Goal: Task Accomplishment & Management: Manage account settings

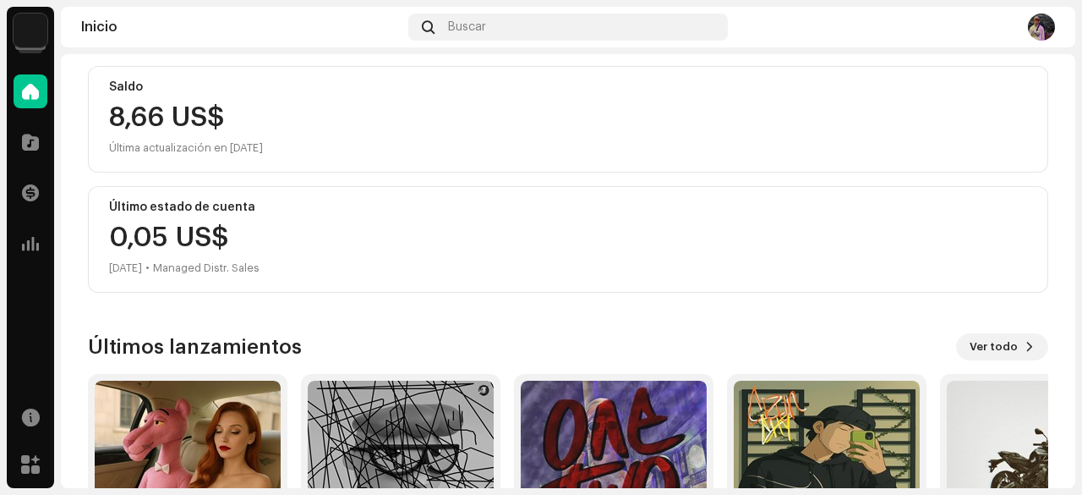
scroll to position [191, 0]
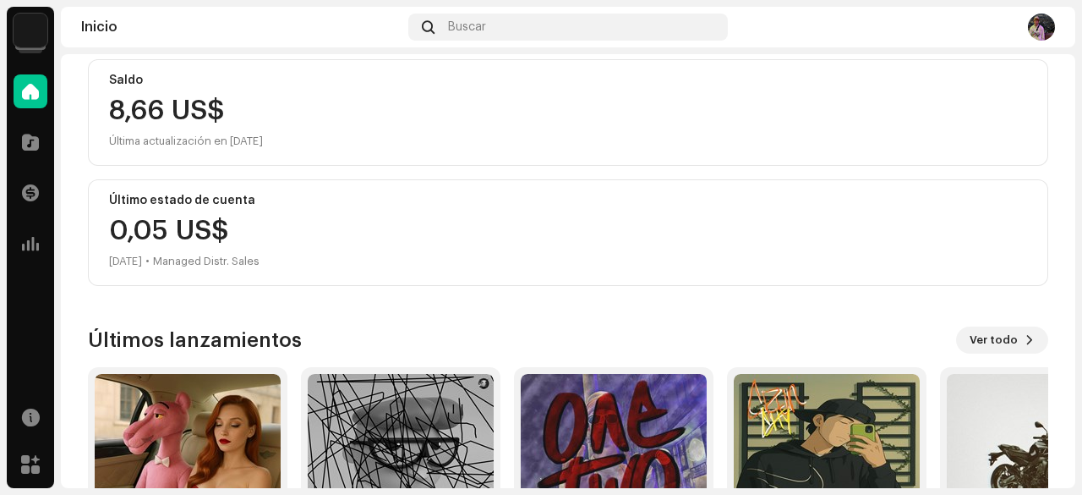
click at [1081, 211] on div "Jampi Inicio Catálogo Transacciones Estadísticas Recursos Mercado Inicio Buscar…" at bounding box center [541, 247] width 1082 height 495
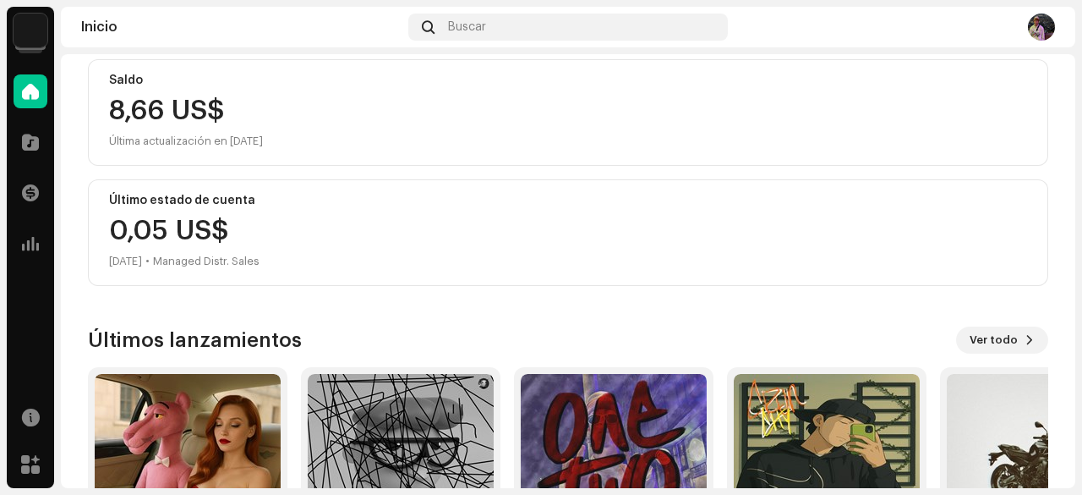
click at [1081, 211] on div "Jampi Inicio Catálogo Transacciones Estadísticas Recursos Mercado Inicio Buscar…" at bounding box center [541, 247] width 1082 height 495
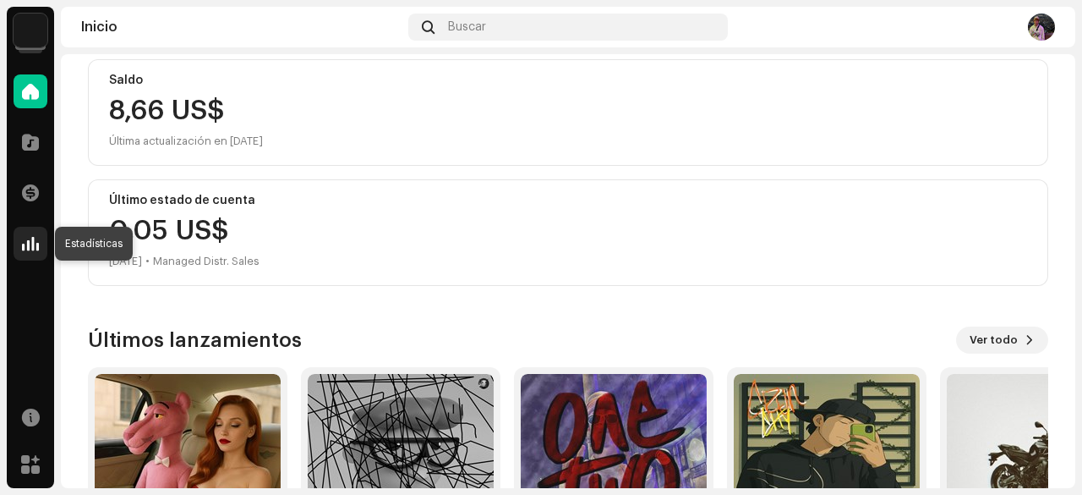
click at [44, 248] on div at bounding box center [31, 244] width 34 height 34
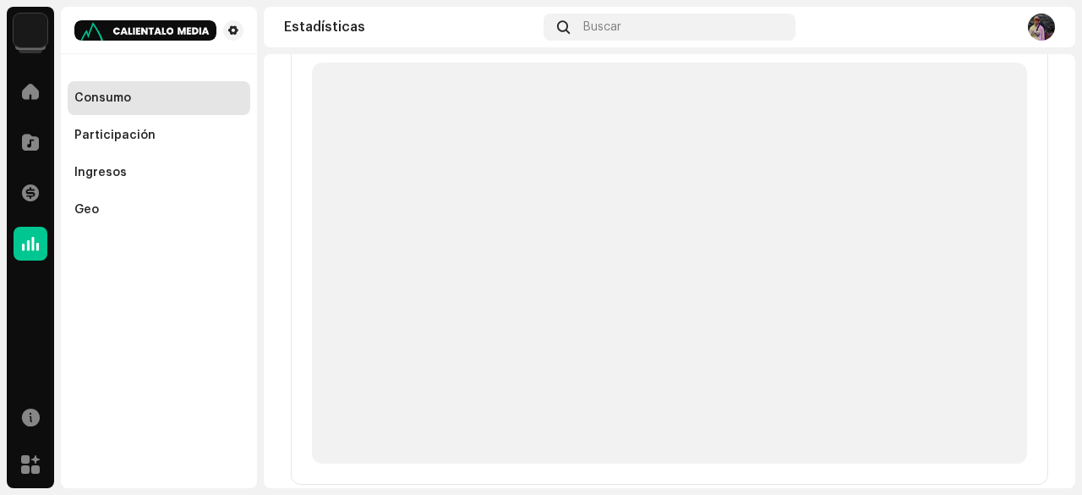
scroll to position [224, 0]
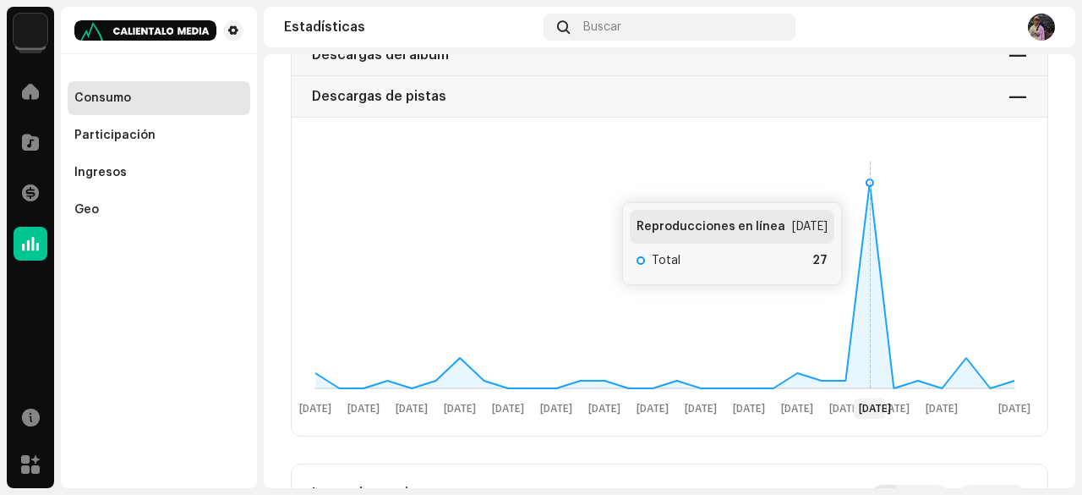
click at [871, 183] on icon at bounding box center [870, 182] width 7 height 7
click at [873, 181] on rect at bounding box center [664, 286] width 733 height 271
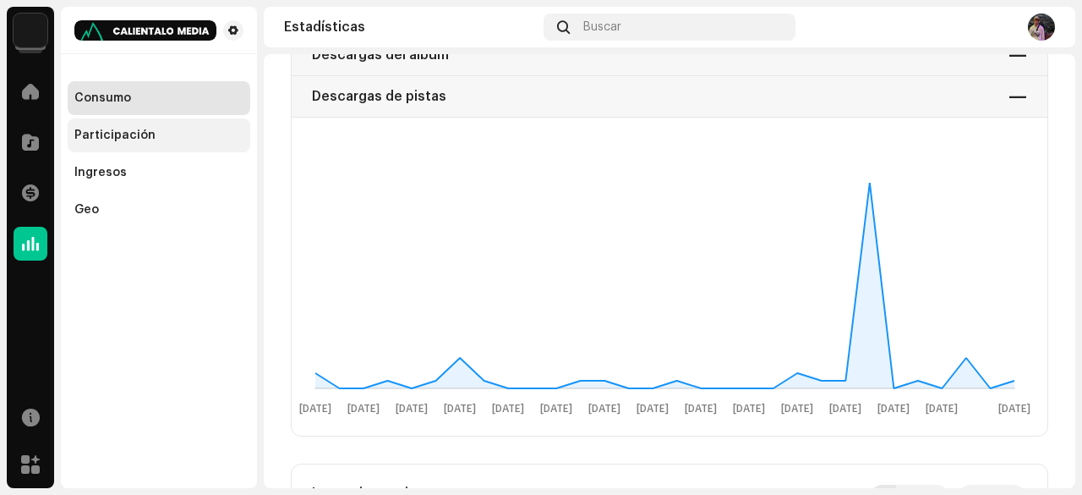
click at [146, 126] on div "Participación" at bounding box center [159, 135] width 183 height 34
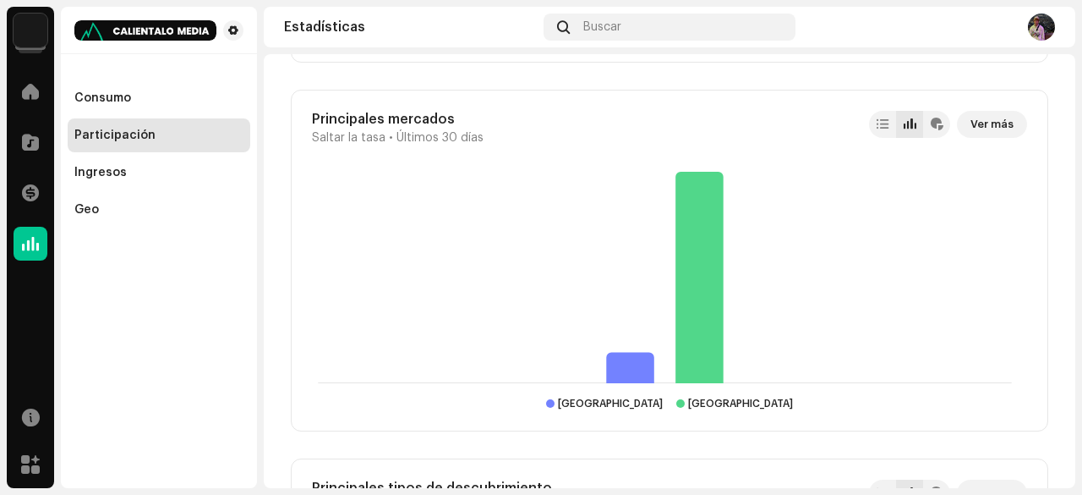
scroll to position [2074, 0]
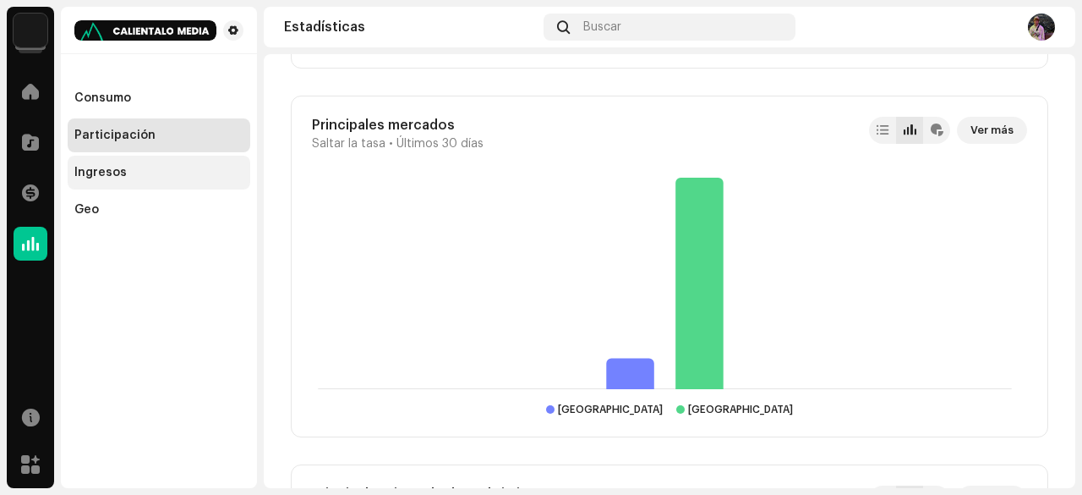
click at [105, 172] on div "Ingresos" at bounding box center [100, 173] width 52 height 14
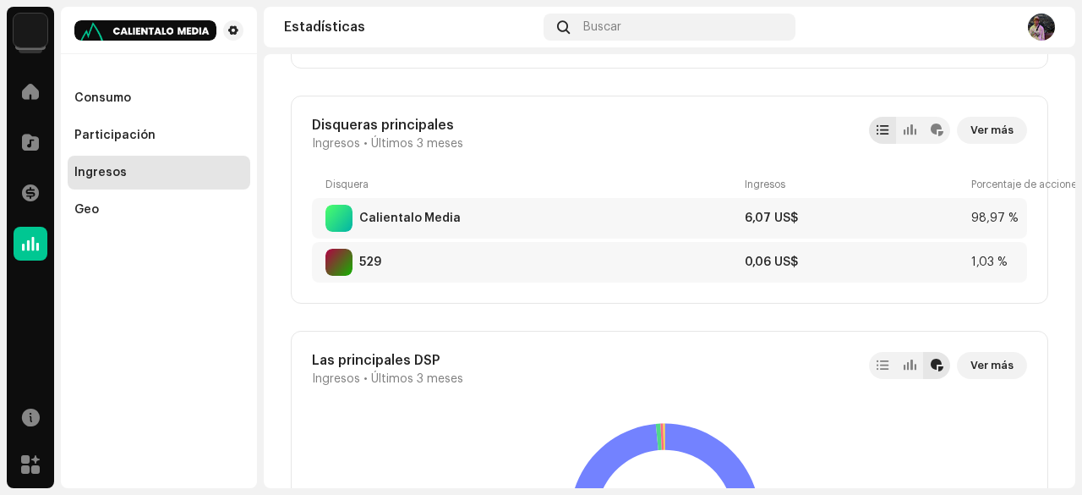
scroll to position [1535, 0]
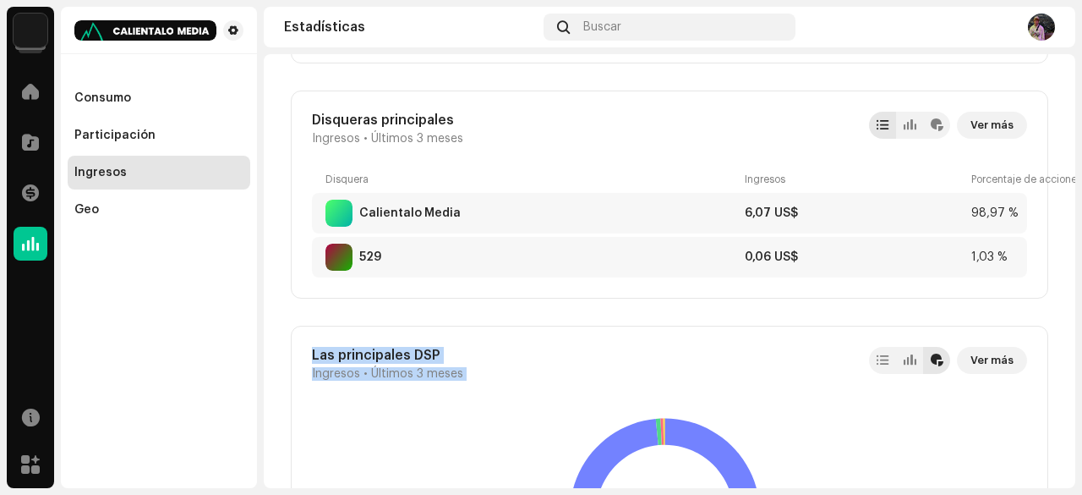
drag, startPoint x: 1077, startPoint y: 276, endPoint x: 1075, endPoint y: 333, distance: 56.7
click at [1075, 333] on div "Jampi Inicio Catálogo Transacciones Estadísticas Recursos Mercado Consumo Parti…" at bounding box center [541, 247] width 1082 height 495
click at [1054, 262] on div "Ingresos Últimos 3 meses Revenue is shown based on when streams occurred. DSP s…" at bounding box center [670, 159] width 812 height 3281
click at [922, 278] on div "Disqueras principales Ingresos • Últimos 3 meses Ver más Disquera Ingresos Porc…" at bounding box center [670, 194] width 758 height 208
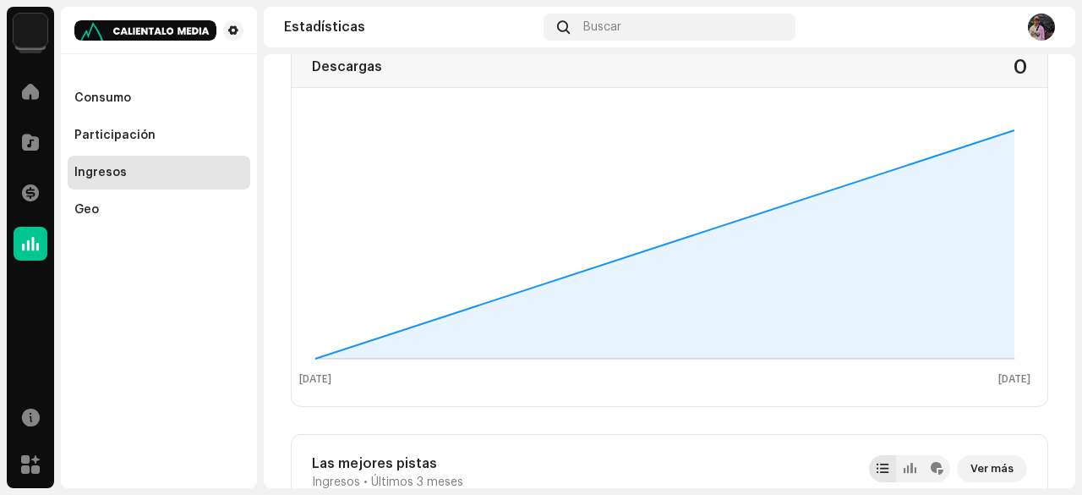
scroll to position [0, 0]
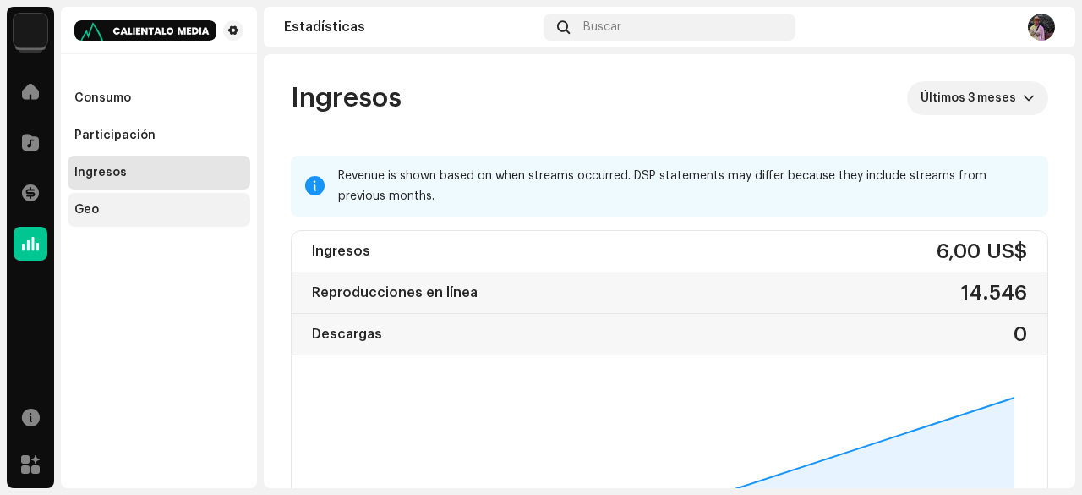
click at [134, 194] on div "Geo" at bounding box center [159, 210] width 183 height 34
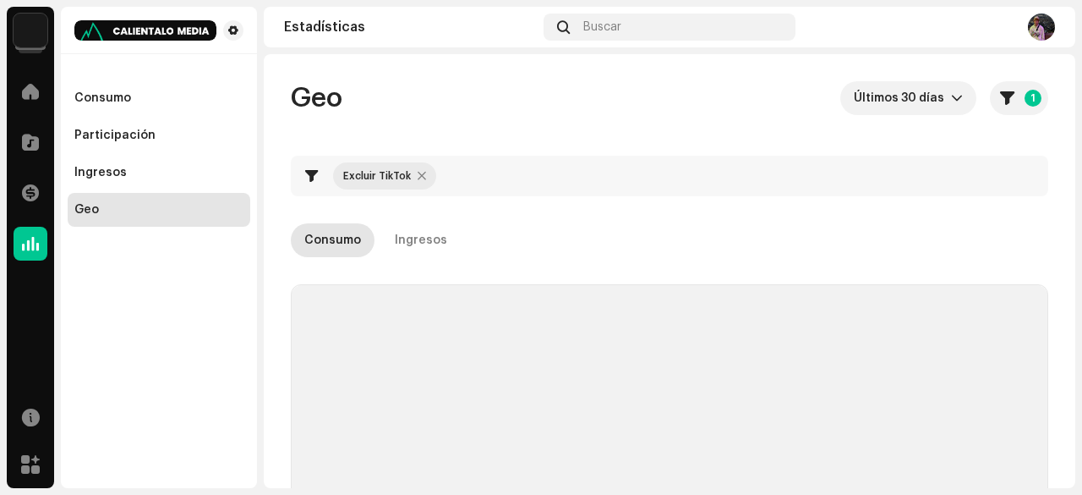
checkbox input "true"
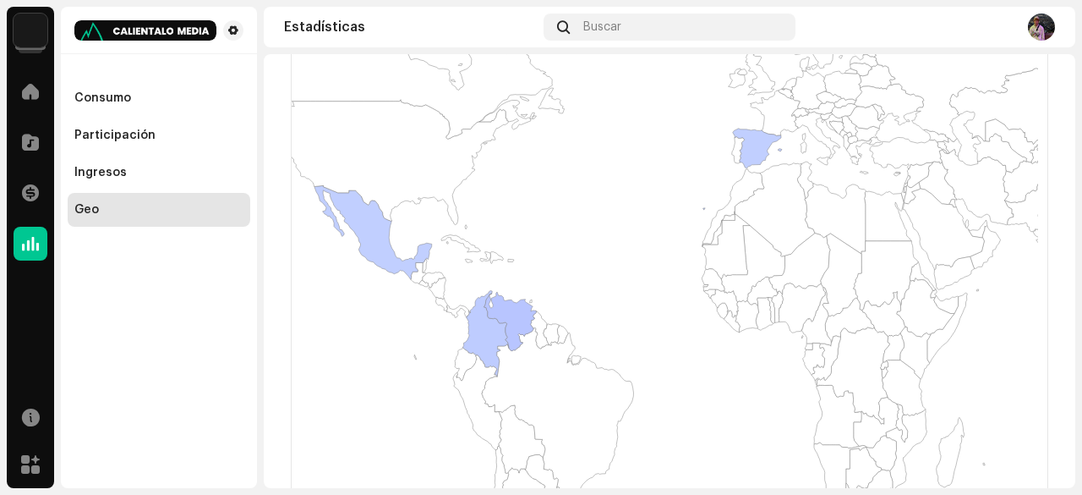
scroll to position [346, 0]
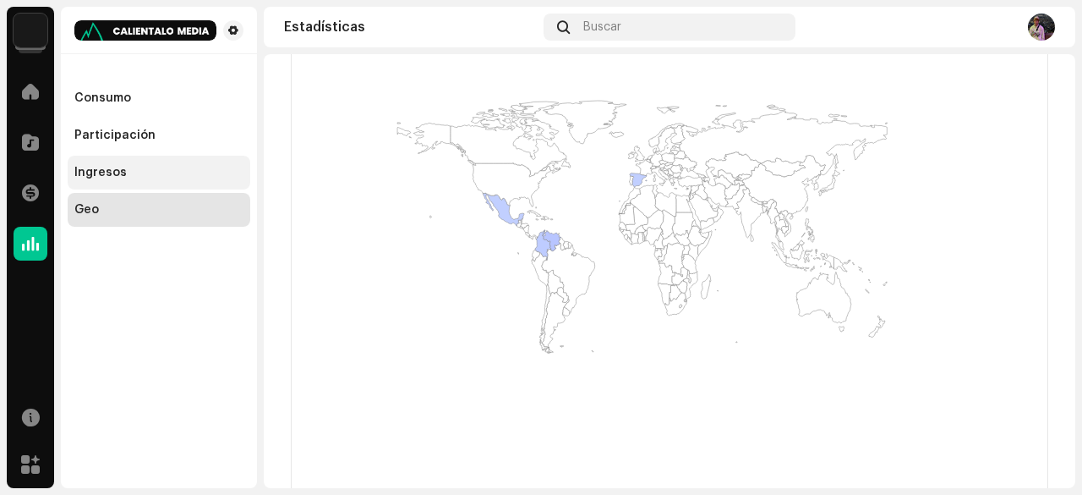
click at [172, 161] on div "Ingresos" at bounding box center [159, 173] width 183 height 34
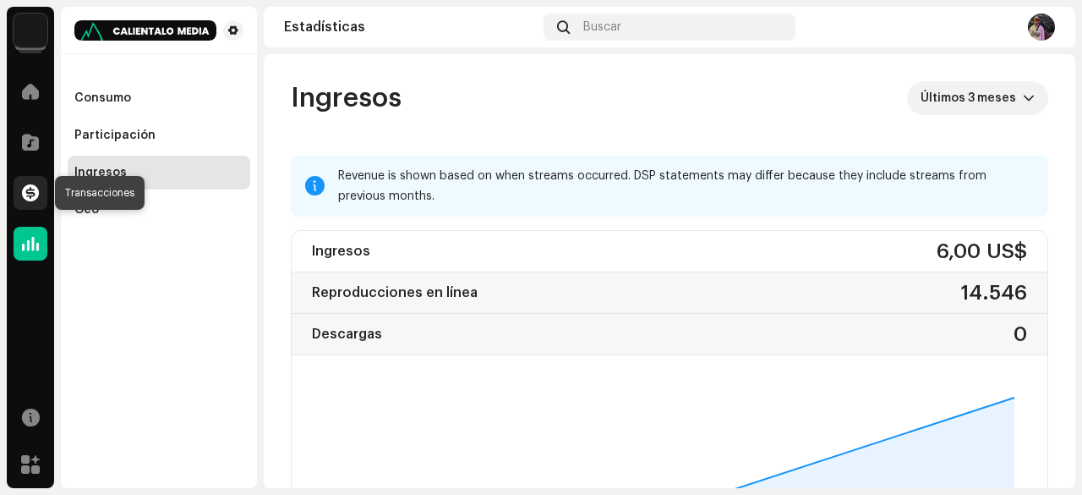
click at [29, 191] on span at bounding box center [30, 193] width 17 height 14
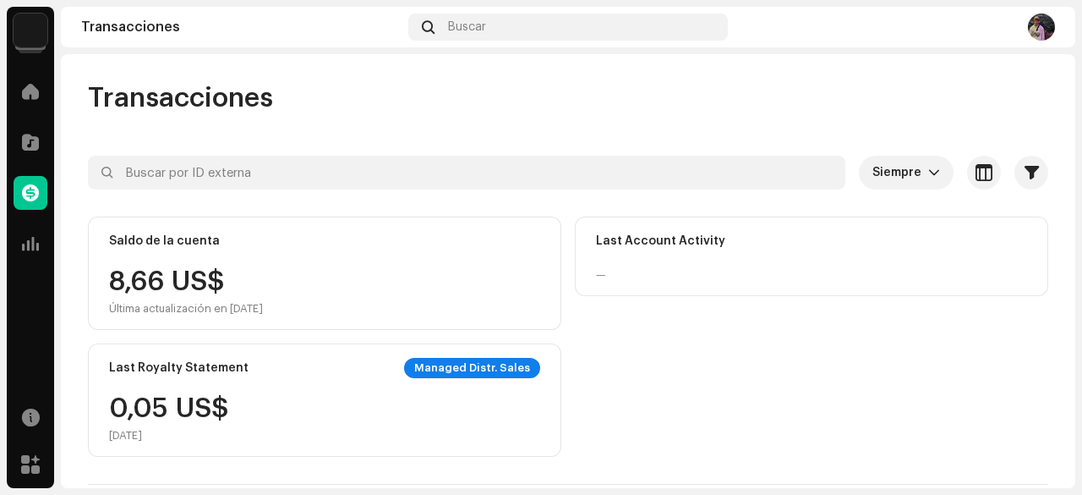
click at [463, 363] on div "Managed Distr. Sales" at bounding box center [472, 368] width 136 height 20
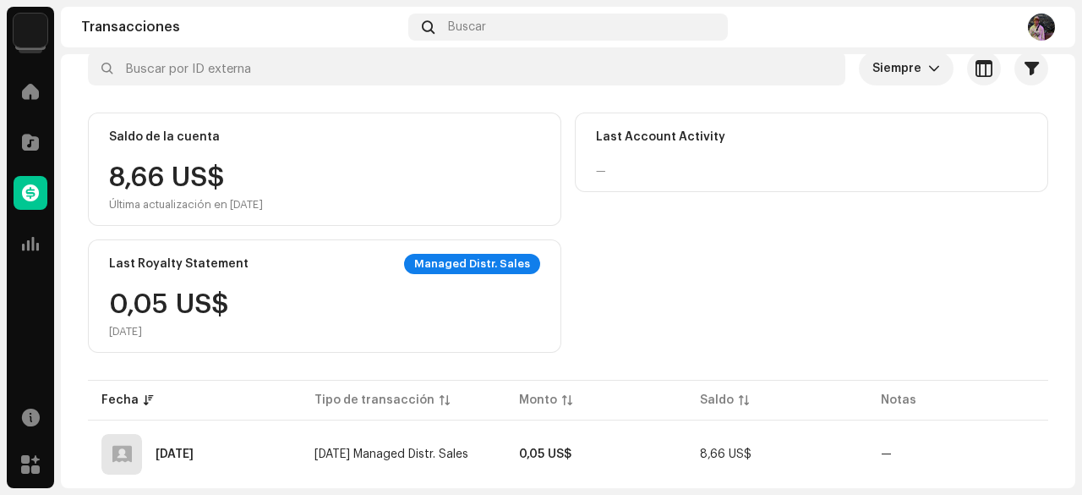
scroll to position [107, 0]
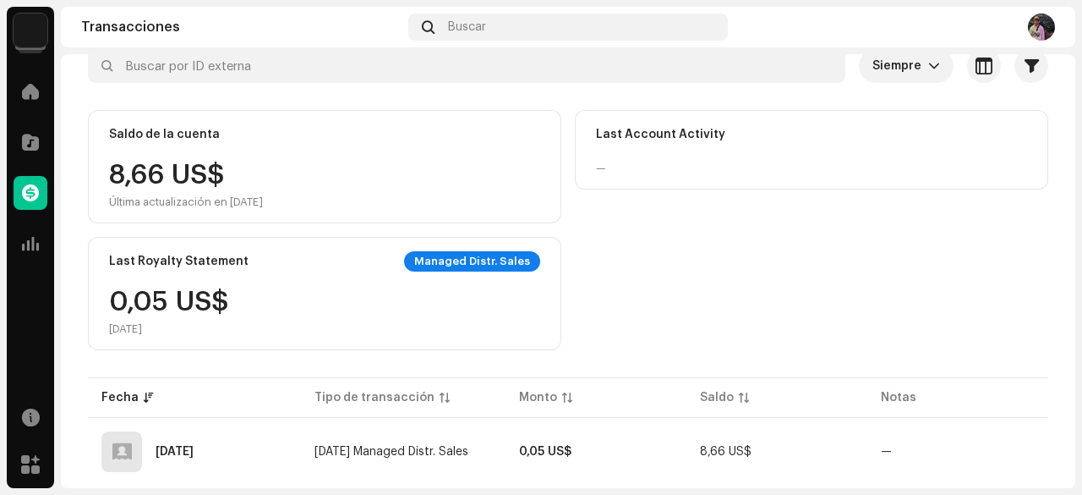
click at [430, 266] on div "Managed Distr. Sales" at bounding box center [472, 261] width 136 height 20
click at [259, 162] on div "8,66 US$ Última actualización en [DATE]" at bounding box center [186, 184] width 154 height 47
click at [161, 153] on div "Saldo de la cuenta 8,66 US$ Última actualización en [DATE]" at bounding box center [324, 166] width 473 height 113
click at [41, 36] on img at bounding box center [31, 31] width 34 height 34
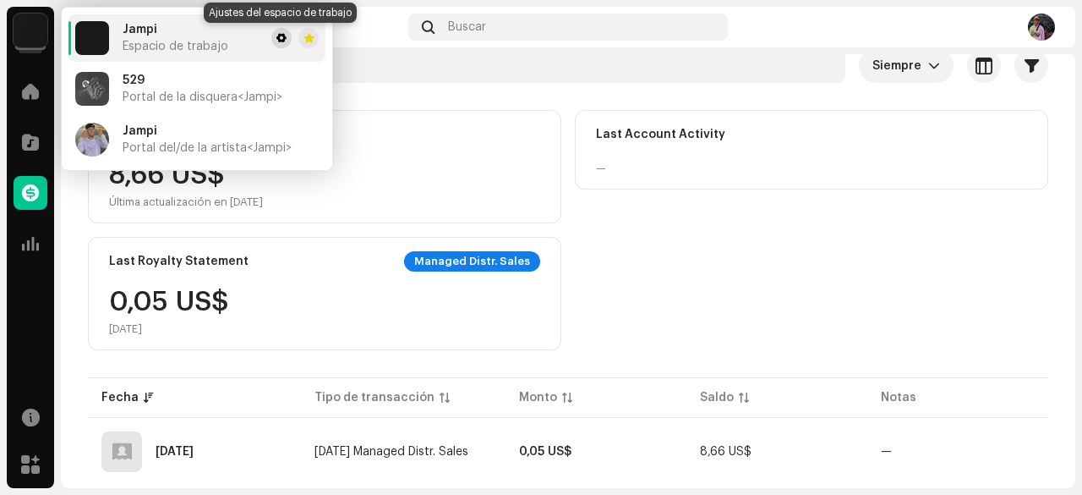
click at [281, 35] on span at bounding box center [281, 38] width 10 height 14
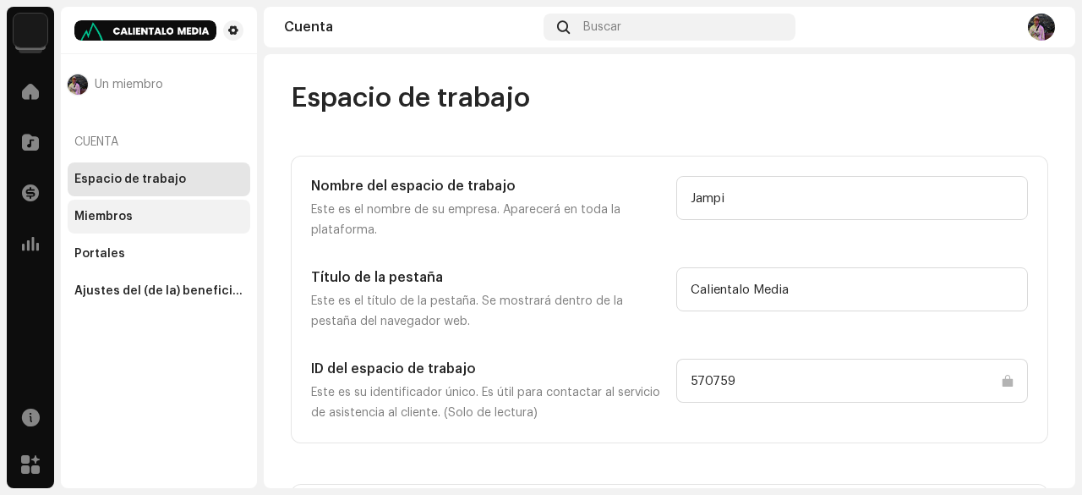
click at [150, 222] on div "Miembros" at bounding box center [158, 217] width 169 height 14
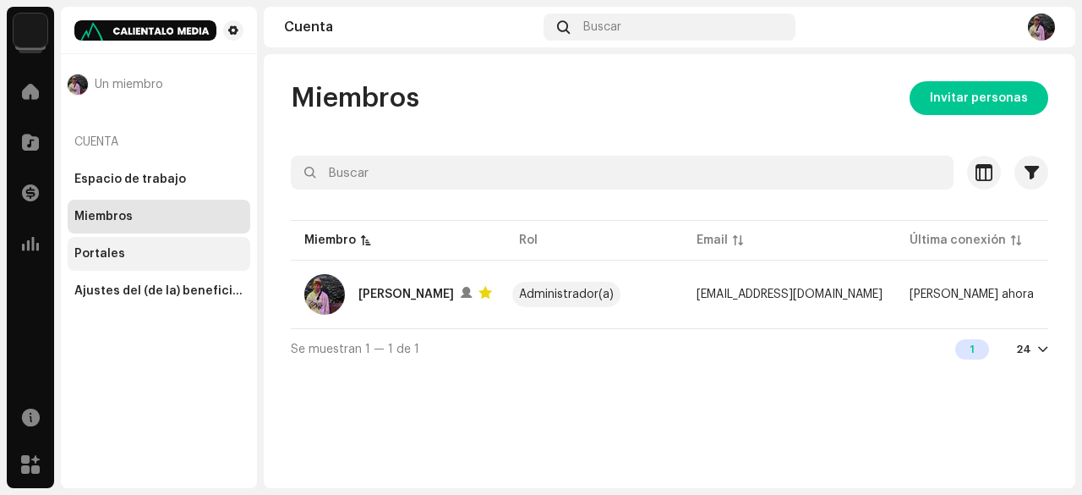
click at [126, 257] on div "Portales" at bounding box center [158, 254] width 169 height 14
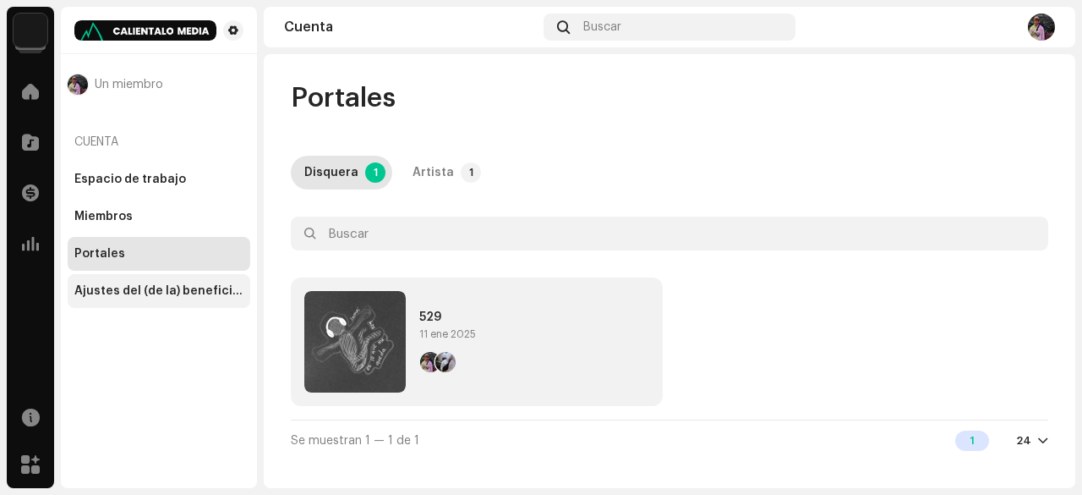
click at [209, 288] on div "Ajustes del (de la) beneficiario(a)" at bounding box center [158, 291] width 169 height 14
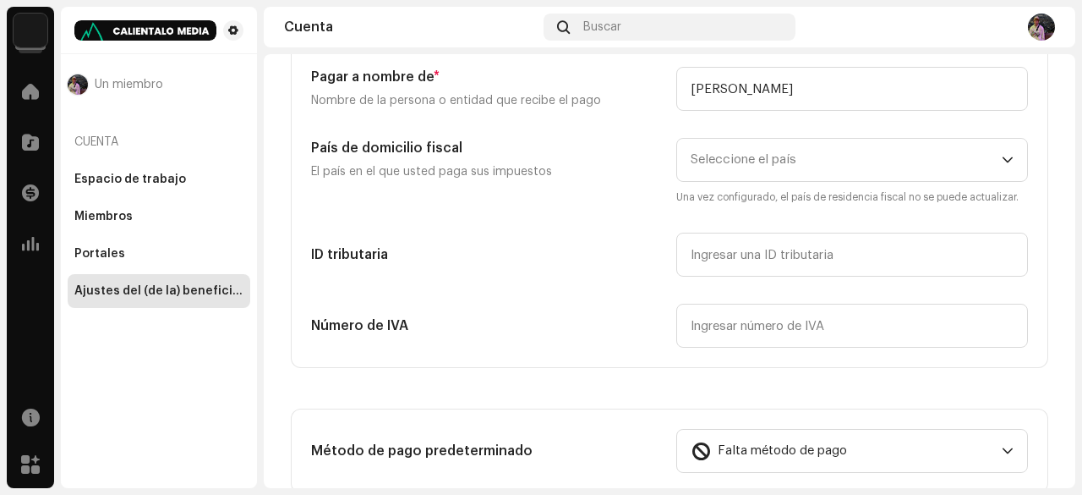
scroll to position [217, 0]
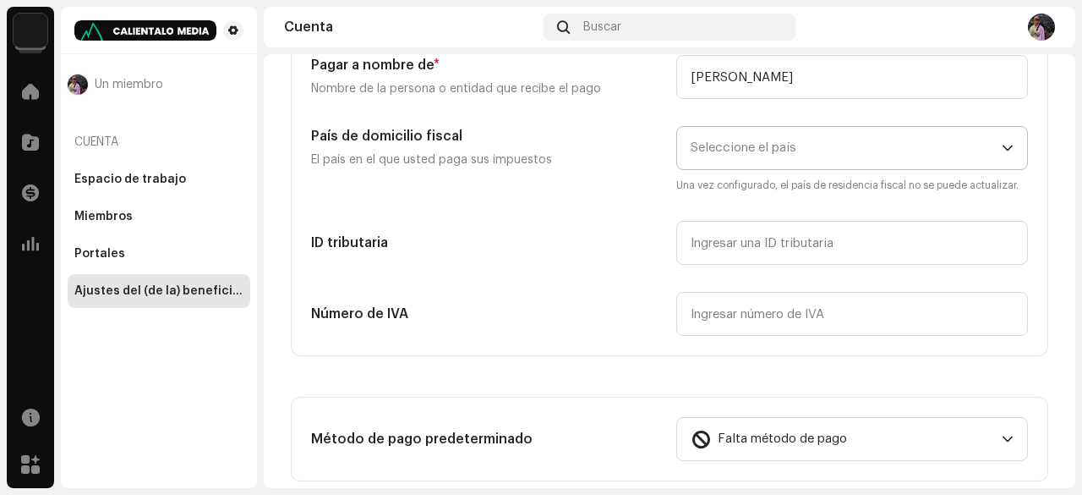
click at [875, 156] on span "Seleccione el país" at bounding box center [846, 148] width 311 height 42
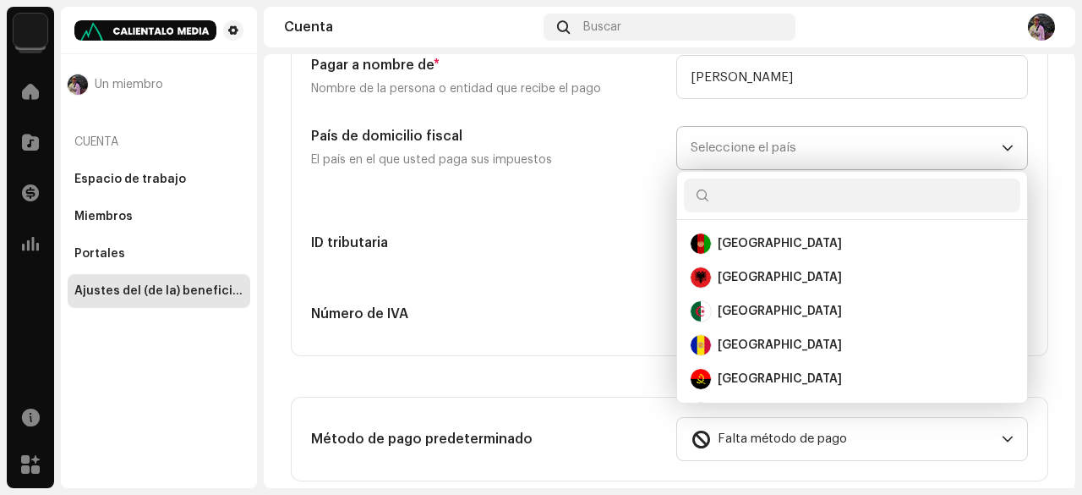
click at [807, 191] on input "text" at bounding box center [852, 195] width 336 height 34
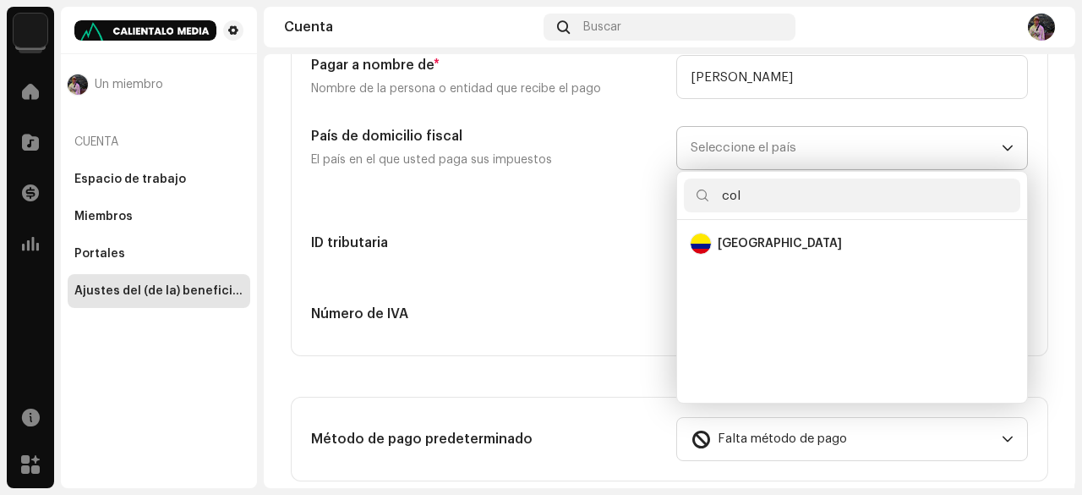
scroll to position [0, 0]
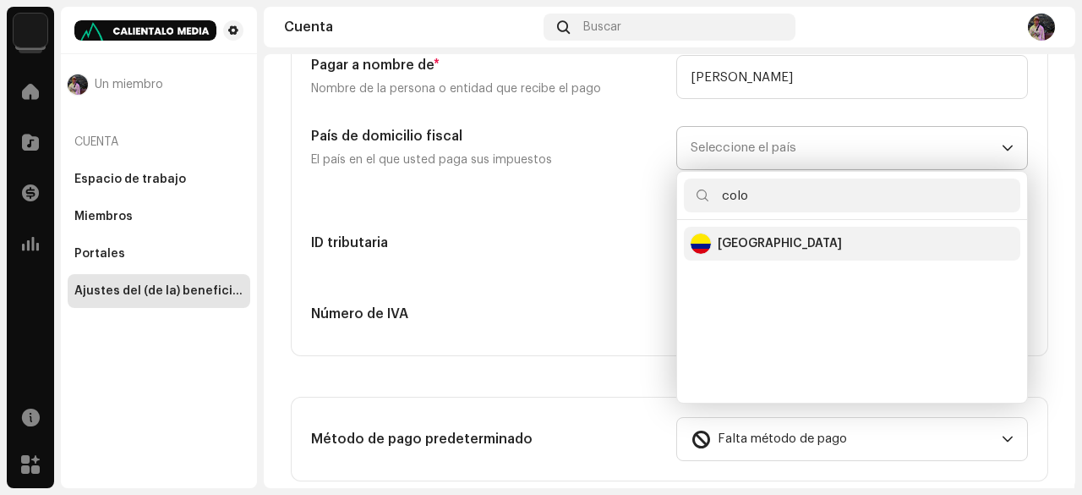
type input "colo"
click at [776, 236] on div "[GEOGRAPHIC_DATA]" at bounding box center [852, 243] width 323 height 20
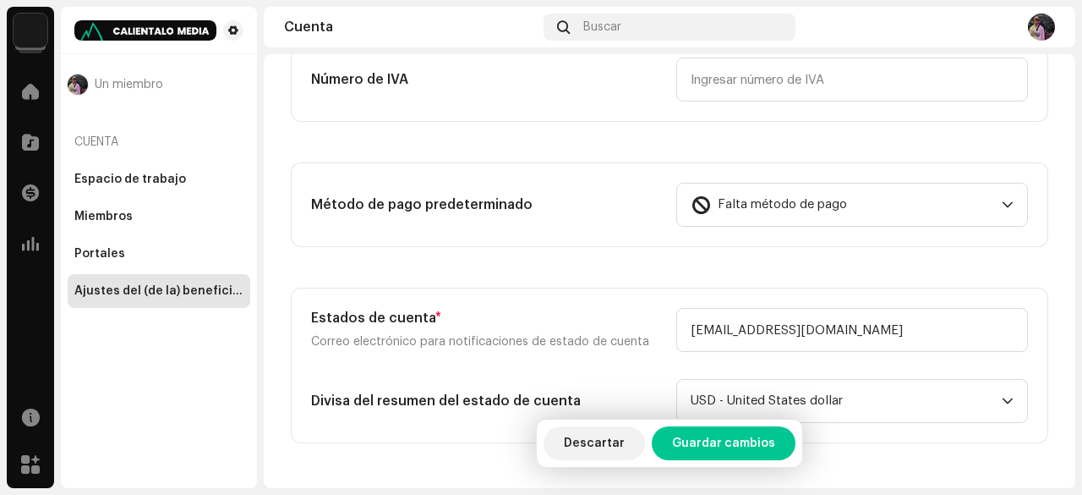
scroll to position [457, 0]
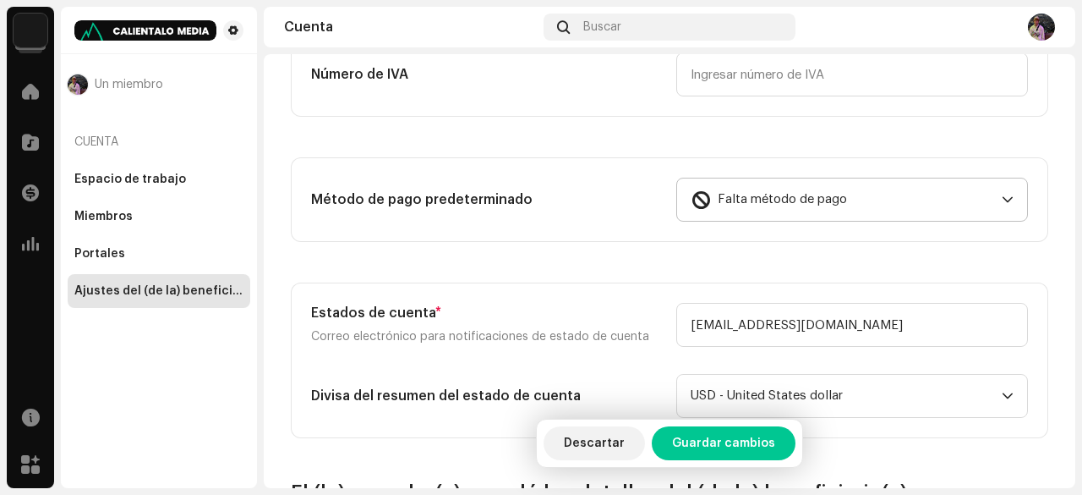
click at [1003, 189] on div "dropdown trigger" at bounding box center [1008, 199] width 12 height 42
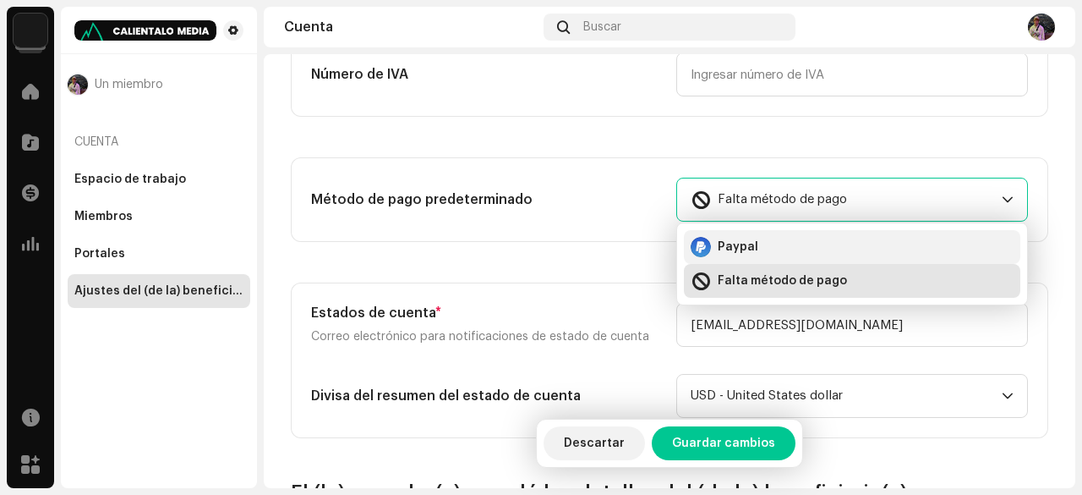
click at [839, 243] on div "Paypal" at bounding box center [852, 247] width 323 height 20
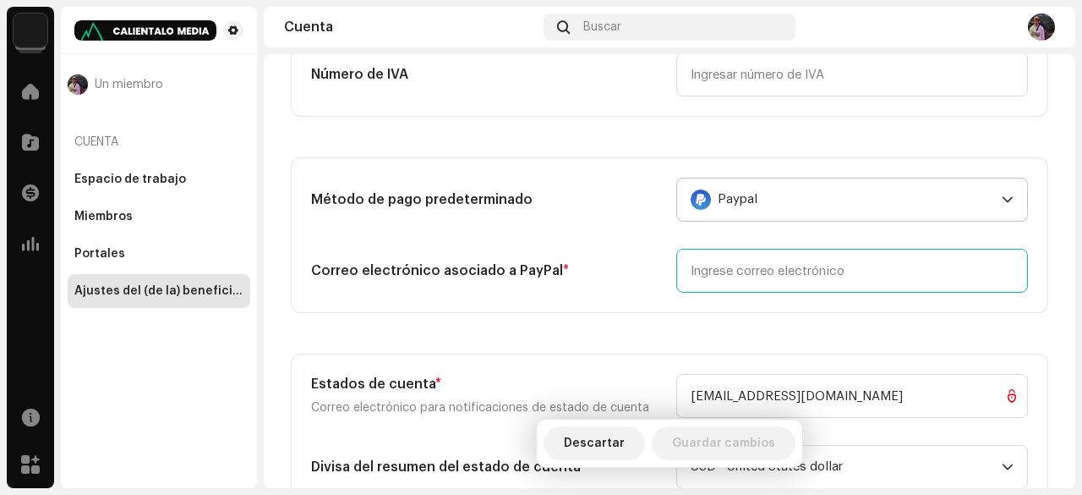
click at [870, 273] on input "email" at bounding box center [852, 271] width 352 height 44
type input "[EMAIL_ADDRESS][DOMAIN_NAME]"
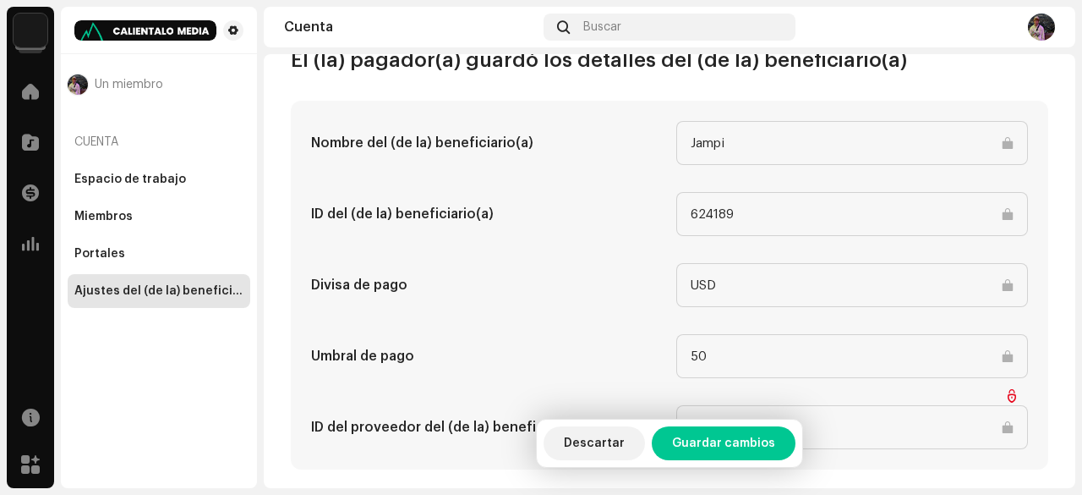
scroll to position [962, 0]
